Goal: Find specific page/section: Find specific page/section

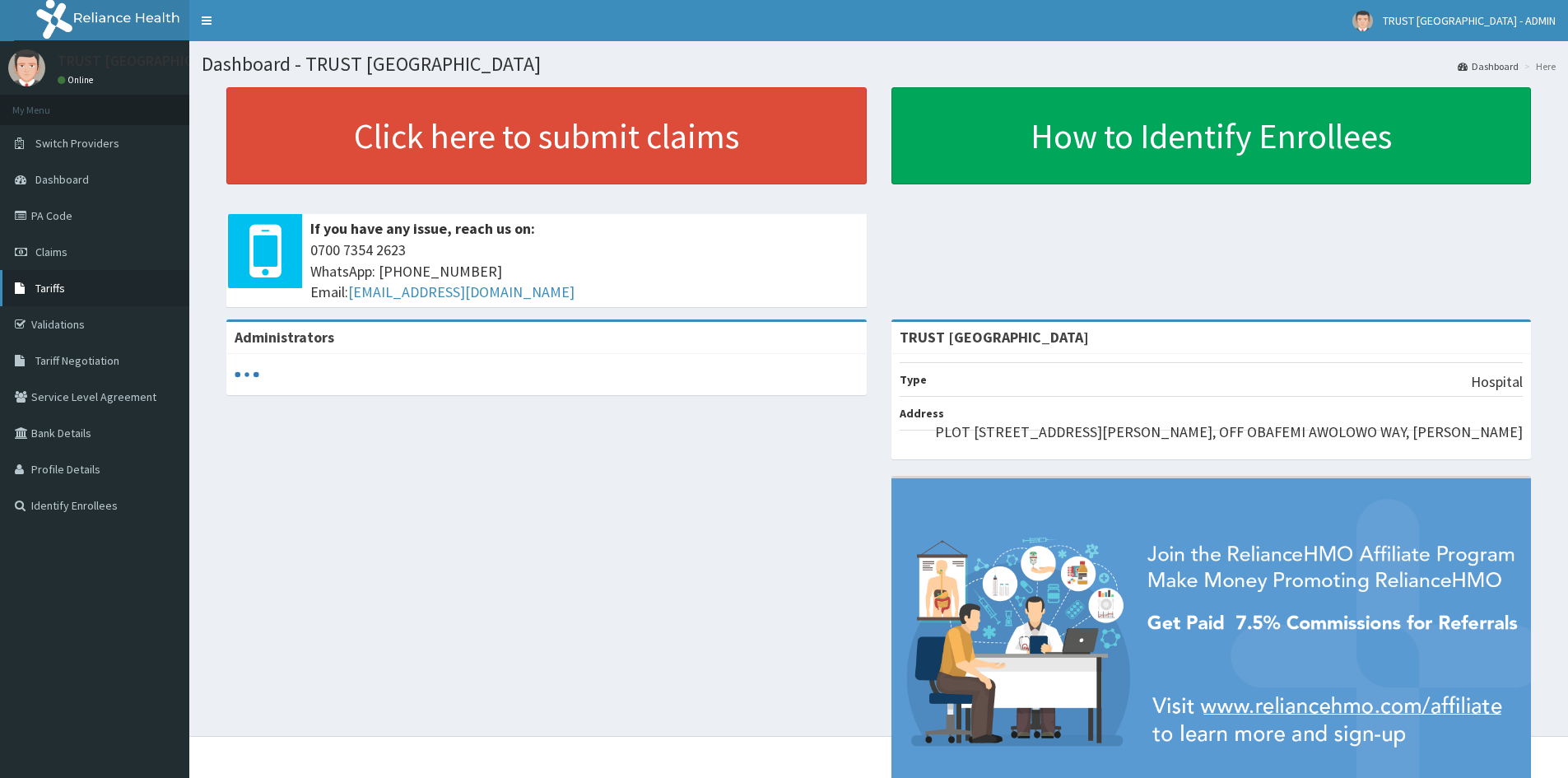
click at [89, 288] on link "Tariffs" at bounding box center [95, 288] width 189 height 36
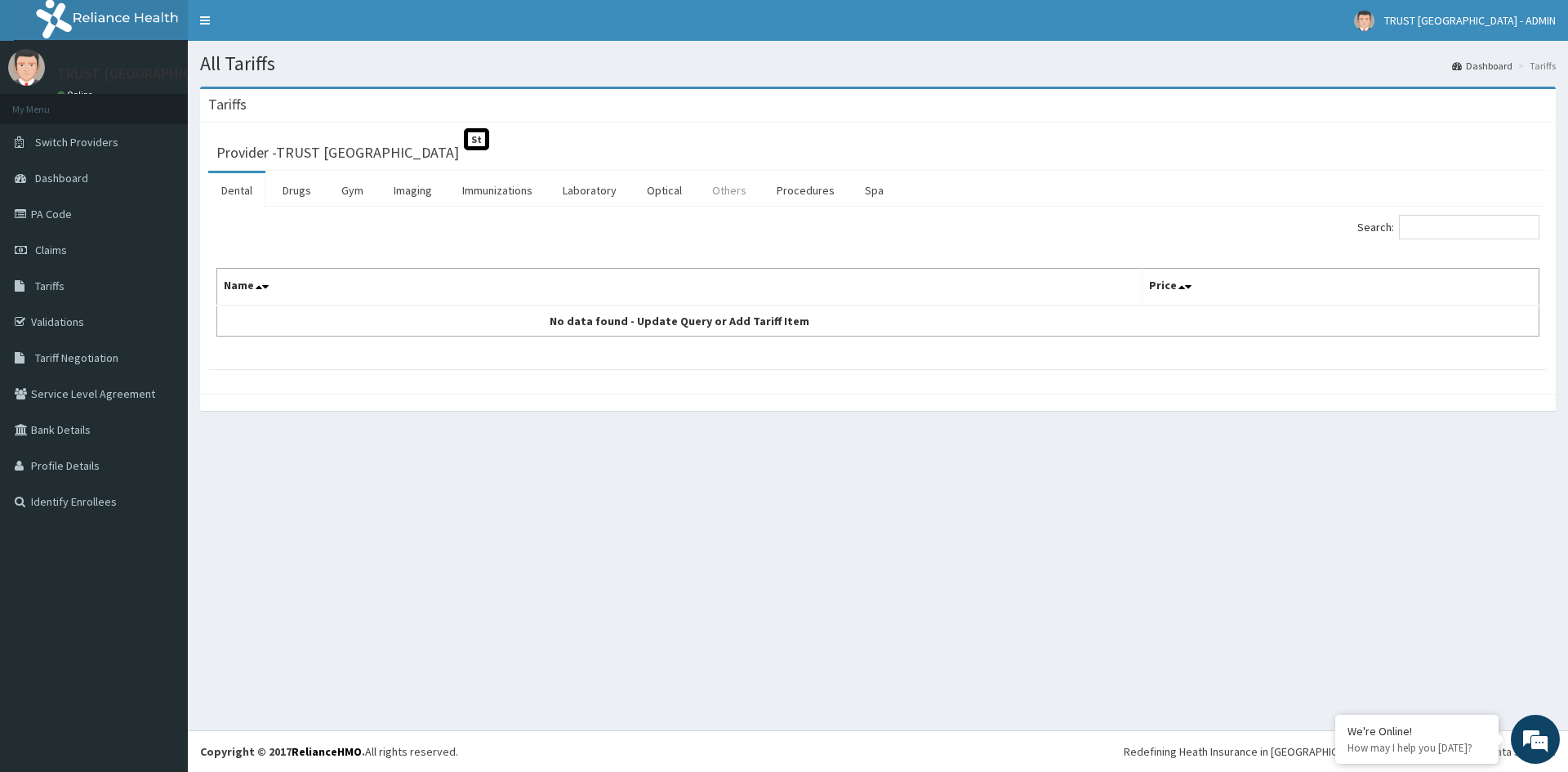
click at [732, 194] on link "Others" at bounding box center [728, 191] width 60 height 35
click at [788, 193] on link "Procedures" at bounding box center [806, 191] width 84 height 35
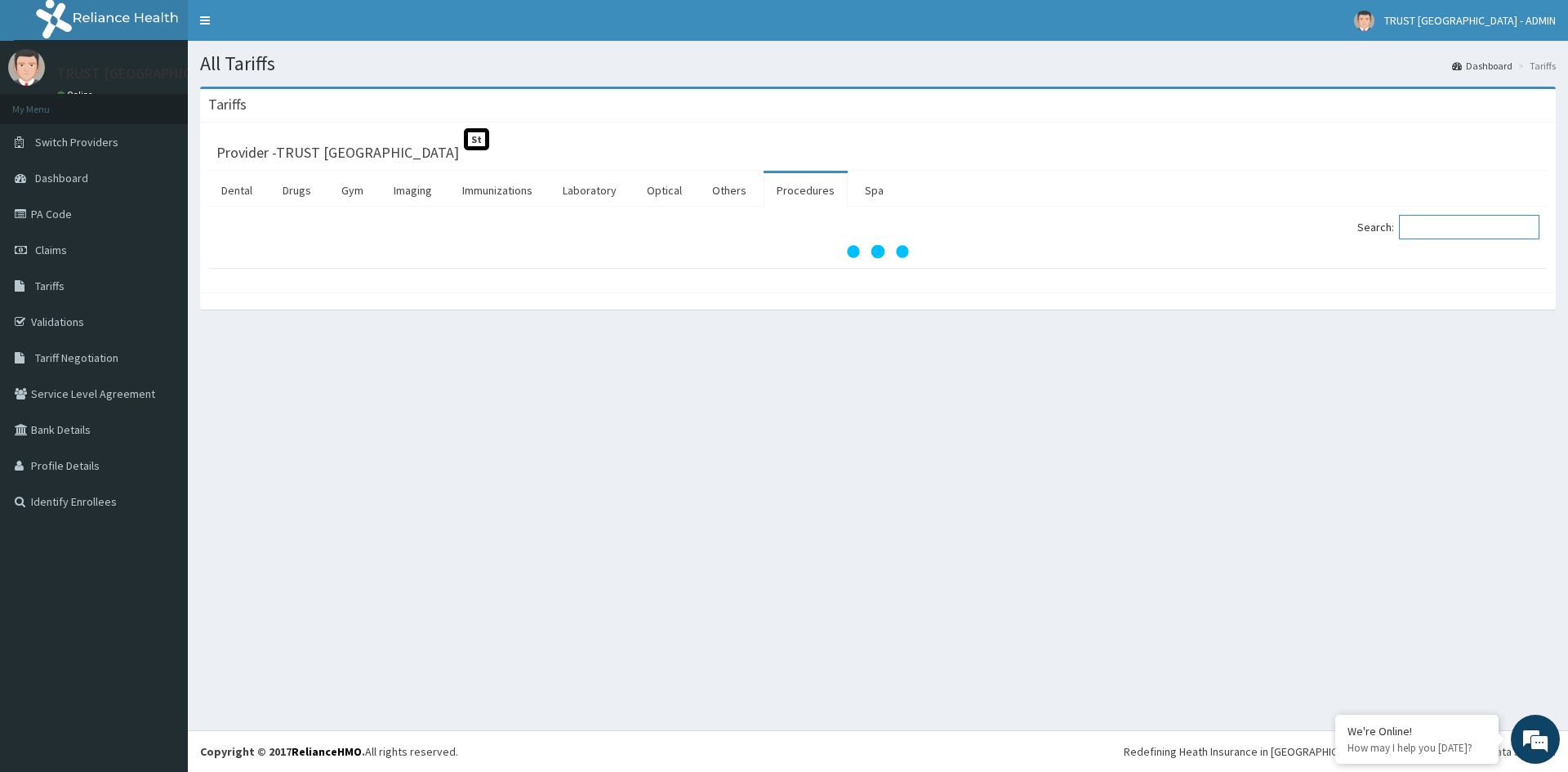
click at [1476, 232] on input "Search:" at bounding box center [1469, 227] width 141 height 25
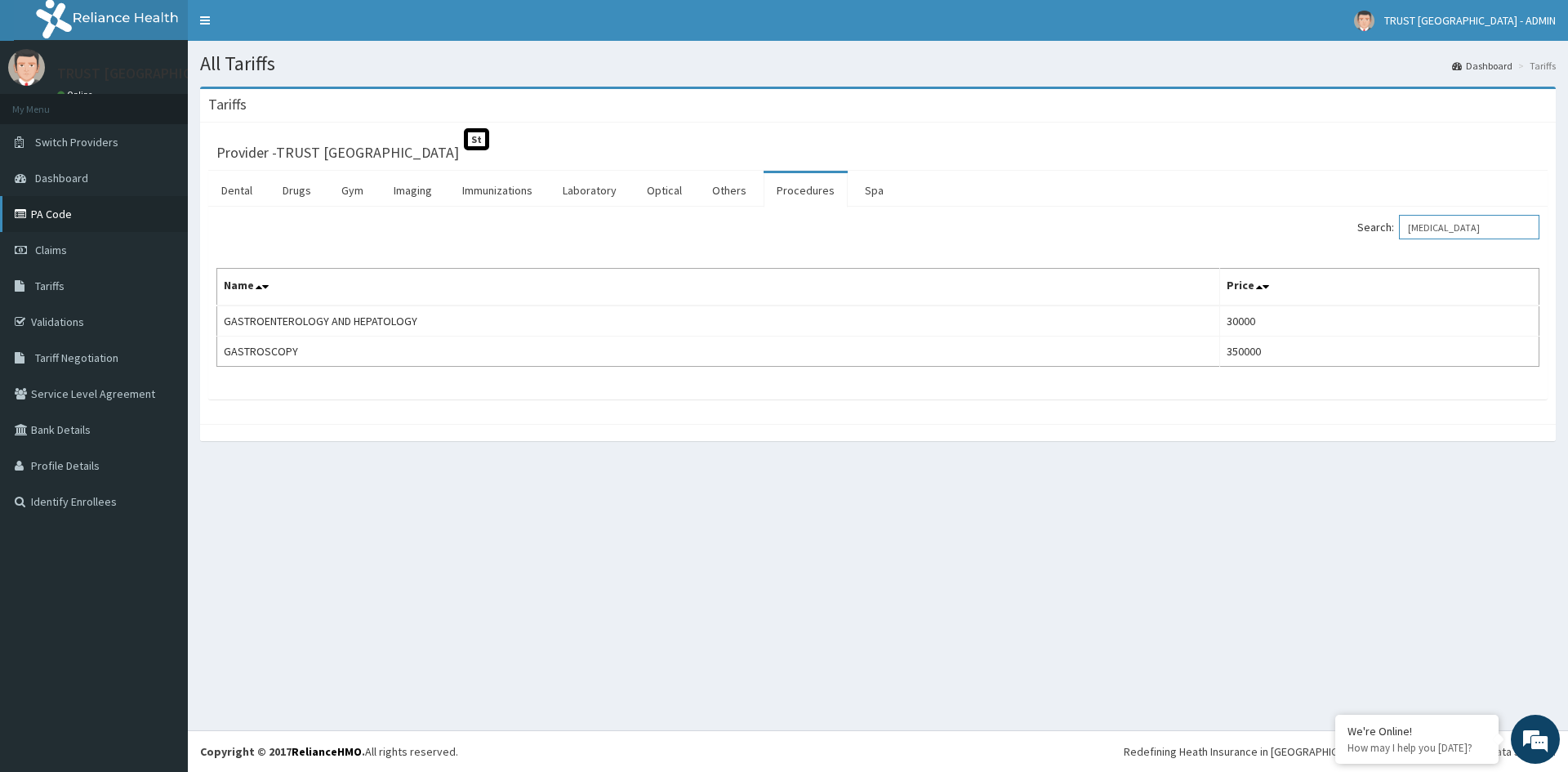
type input "gastro"
click at [77, 207] on link "PA Code" at bounding box center [94, 214] width 188 height 35
